Goal: Information Seeking & Learning: Learn about a topic

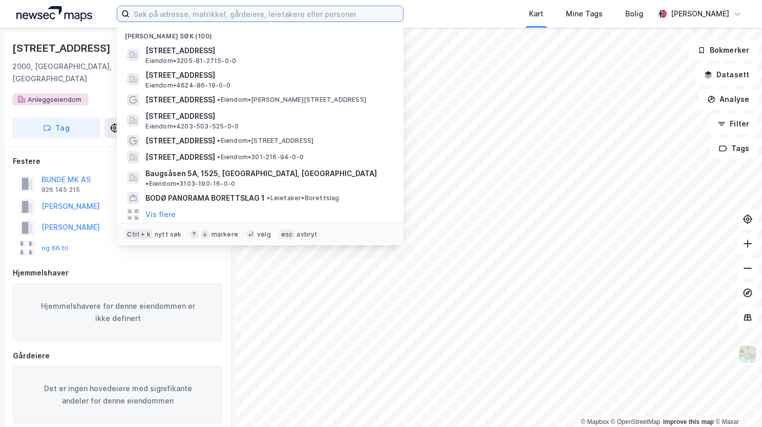
click at [259, 9] on input at bounding box center [265, 13] width 273 height 15
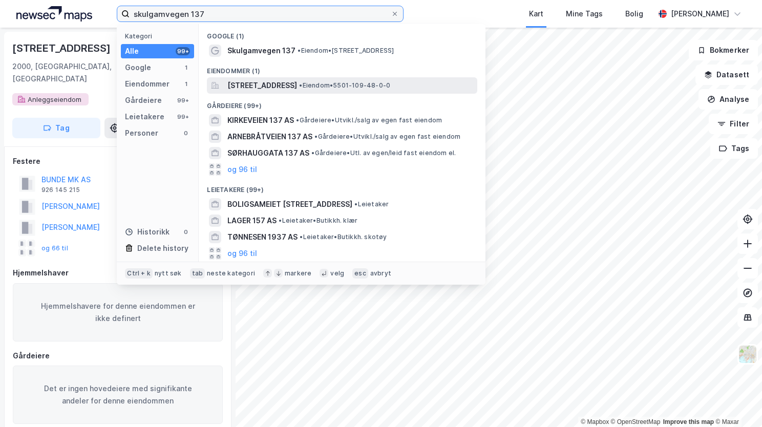
type input "skulgamvegen 137"
click at [386, 77] on div "[STREET_ADDRESS] • Eiendom • 5501-109-48-0-0" at bounding box center [342, 85] width 270 height 16
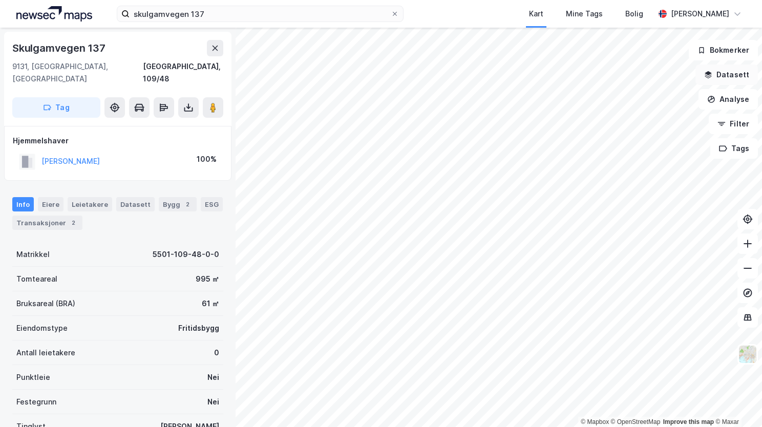
click at [717, 77] on button "Datasett" at bounding box center [726, 74] width 62 height 20
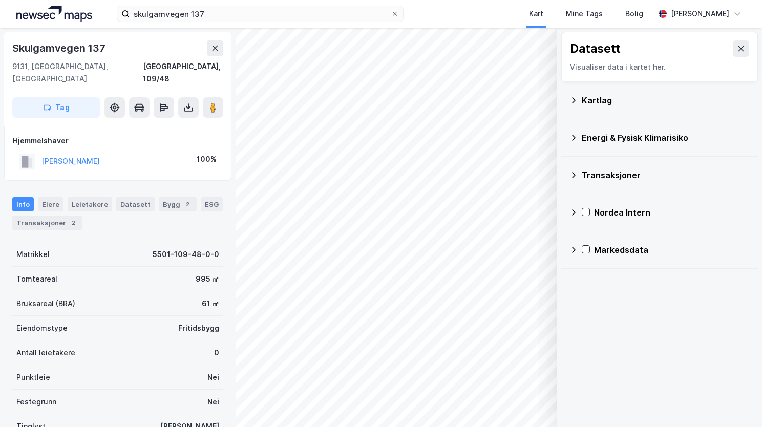
click at [575, 97] on icon at bounding box center [573, 100] width 8 height 8
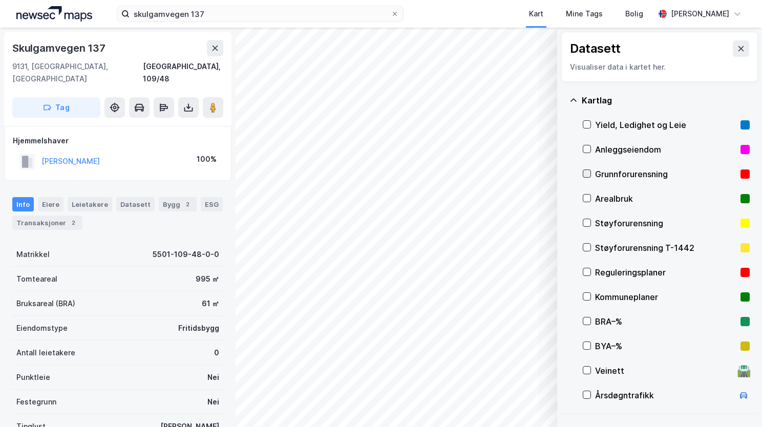
click at [583, 173] on icon at bounding box center [586, 173] width 7 height 7
click at [574, 99] on icon at bounding box center [573, 99] width 6 height 3
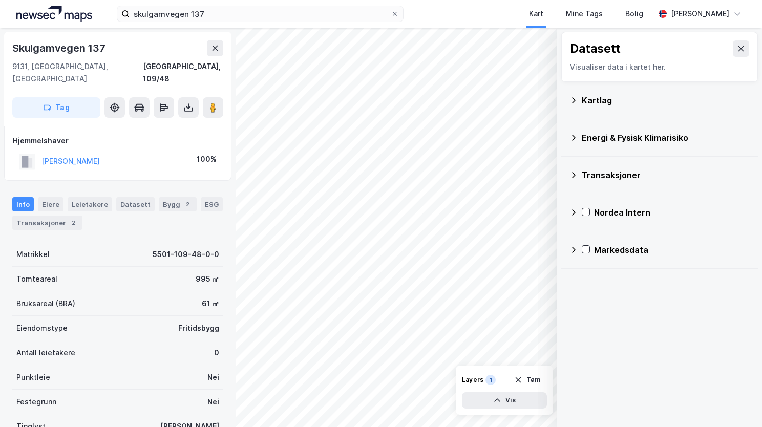
click at [574, 138] on icon at bounding box center [574, 138] width 4 height 6
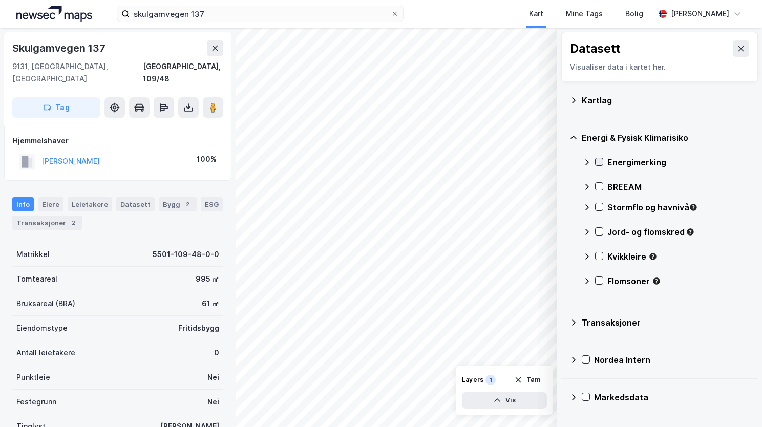
click at [597, 163] on icon at bounding box center [598, 161] width 7 height 7
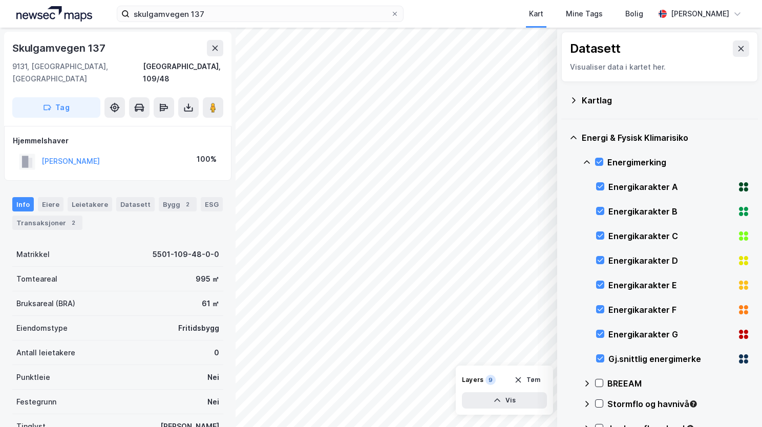
click at [586, 163] on icon at bounding box center [586, 162] width 8 height 8
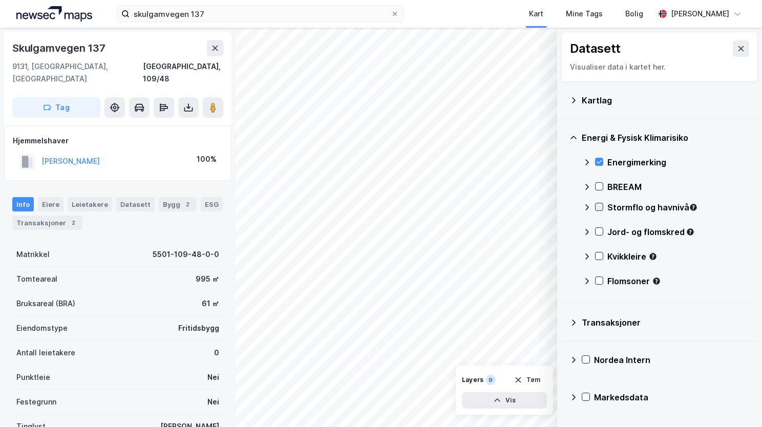
click at [600, 206] on icon at bounding box center [599, 207] width 6 height 4
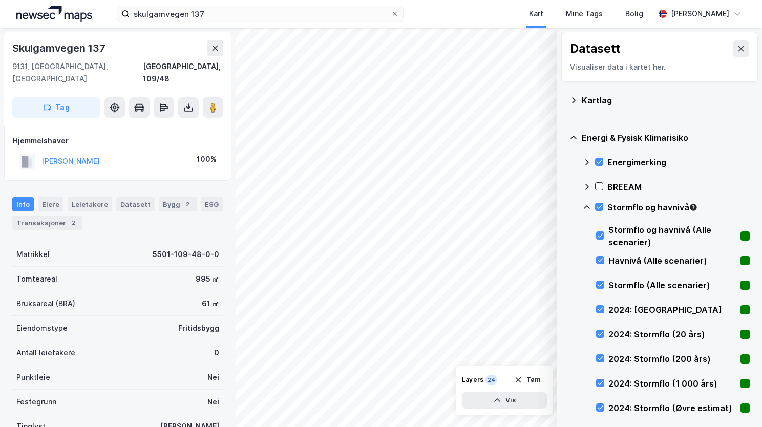
scroll to position [51, 0]
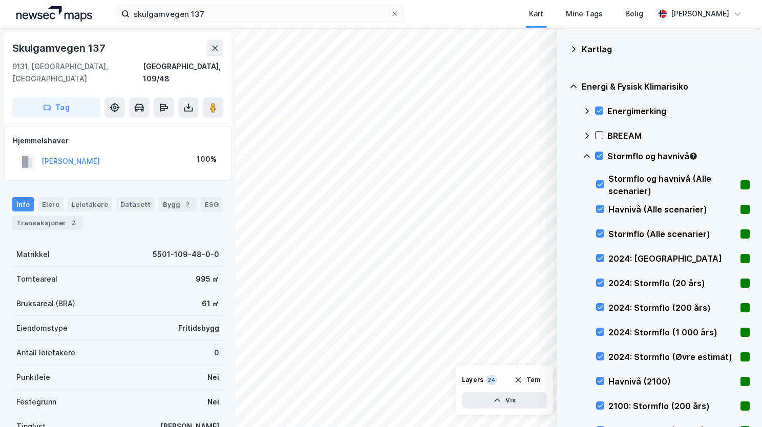
click at [590, 157] on icon at bounding box center [586, 156] width 8 height 8
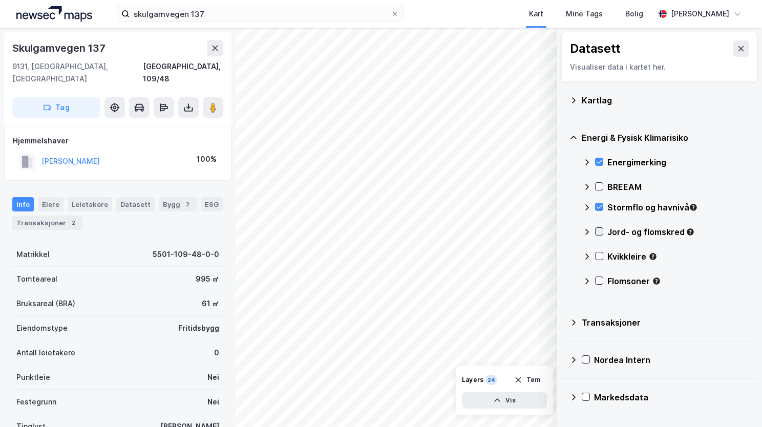
click at [601, 230] on icon at bounding box center [598, 231] width 7 height 7
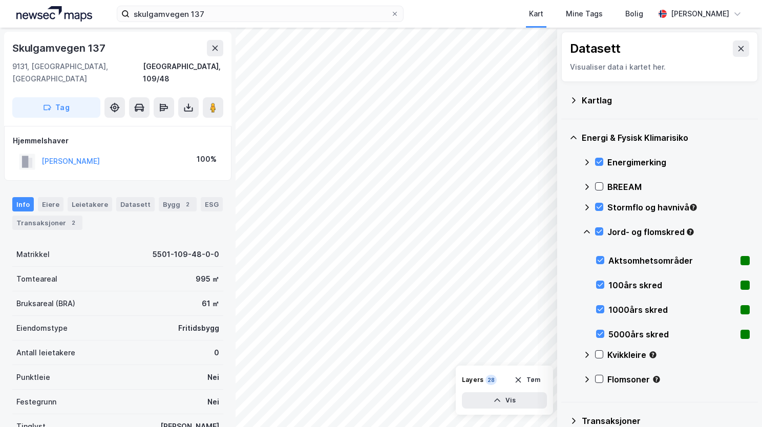
click at [585, 226] on div "Jord- og flomskred" at bounding box center [665, 236] width 167 height 25
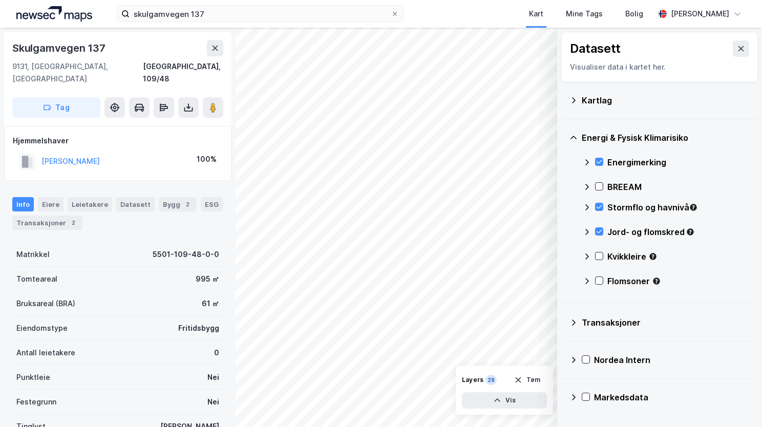
click at [598, 251] on div "Kvikkleire" at bounding box center [665, 260] width 167 height 25
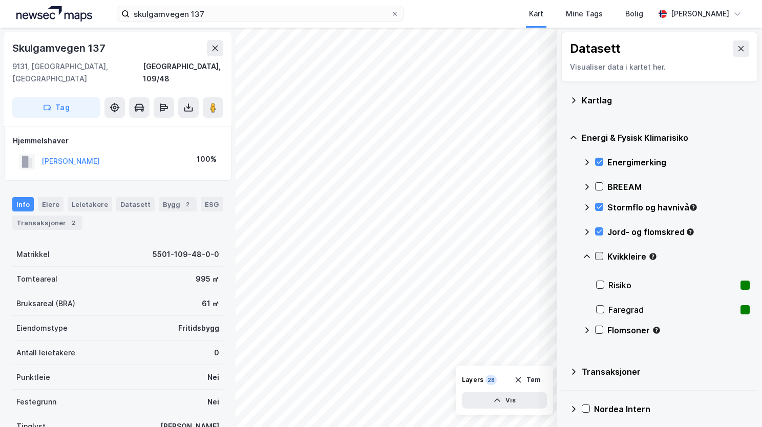
click at [600, 253] on icon at bounding box center [598, 255] width 7 height 7
click at [590, 255] on icon at bounding box center [586, 256] width 8 height 8
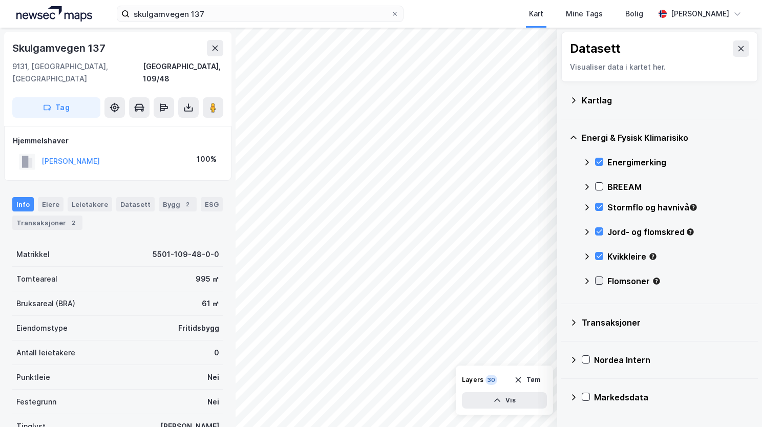
click at [598, 277] on icon at bounding box center [598, 280] width 7 height 7
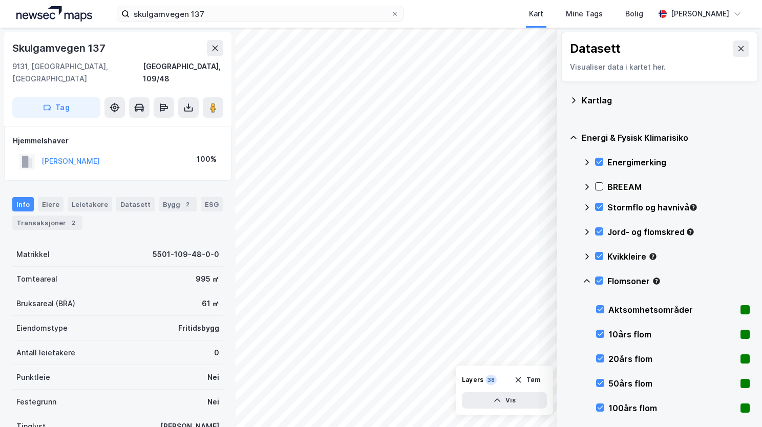
click at [586, 275] on div "Flomsoner" at bounding box center [665, 285] width 167 height 25
